Goal: Check status: Check status

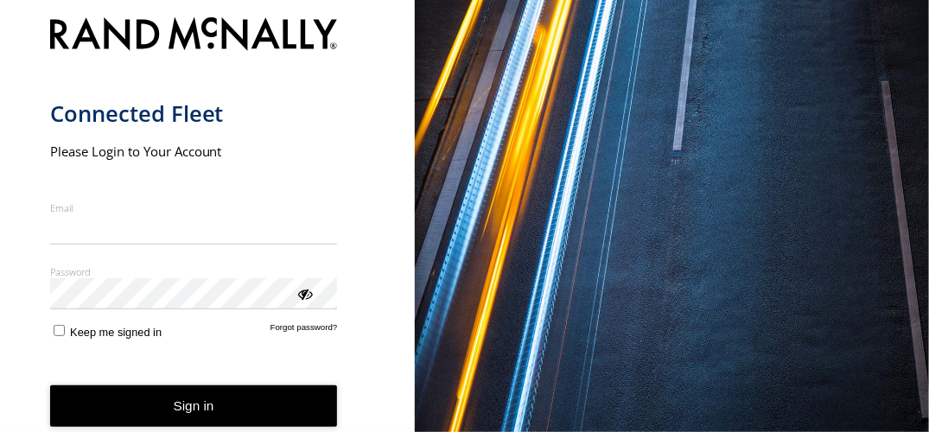
type input "**********"
click at [179, 411] on button "Sign in" at bounding box center [194, 406] width 288 height 42
